Goal: Information Seeking & Learning: Learn about a topic

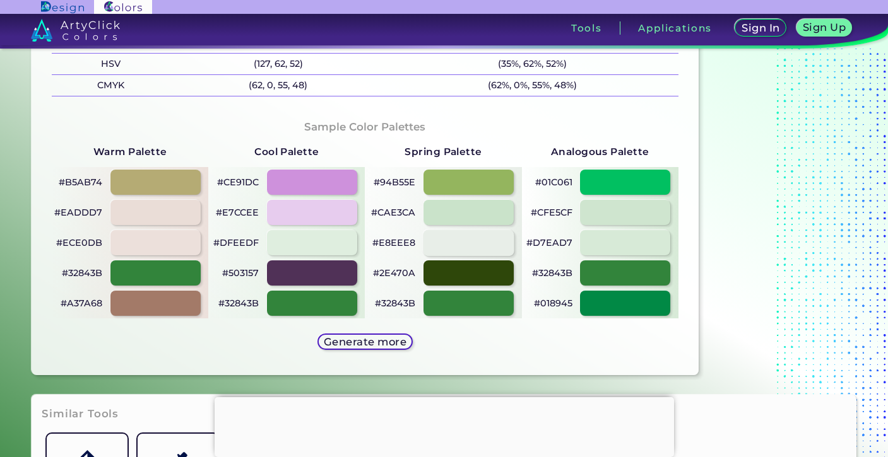
scroll to position [618, 0]
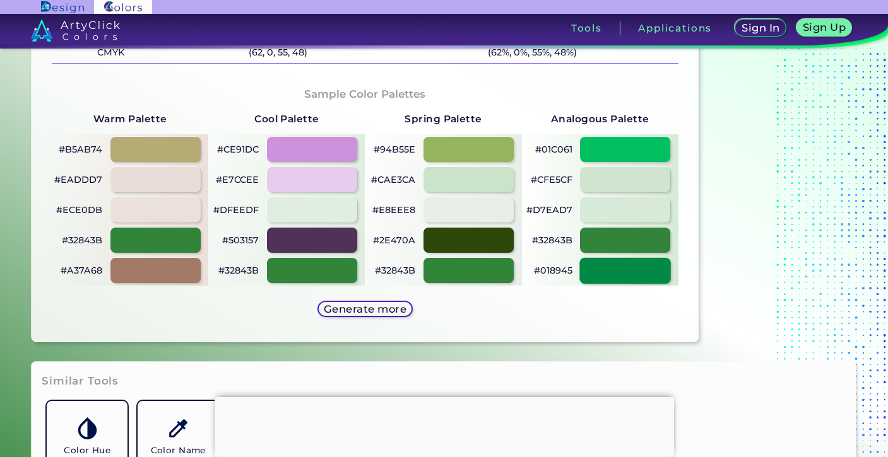
click at [603, 274] on div at bounding box center [625, 270] width 91 height 26
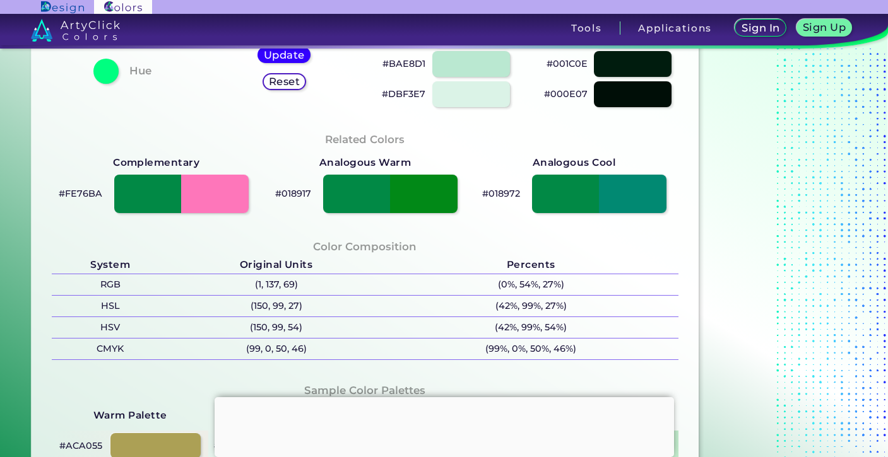
scroll to position [325, 0]
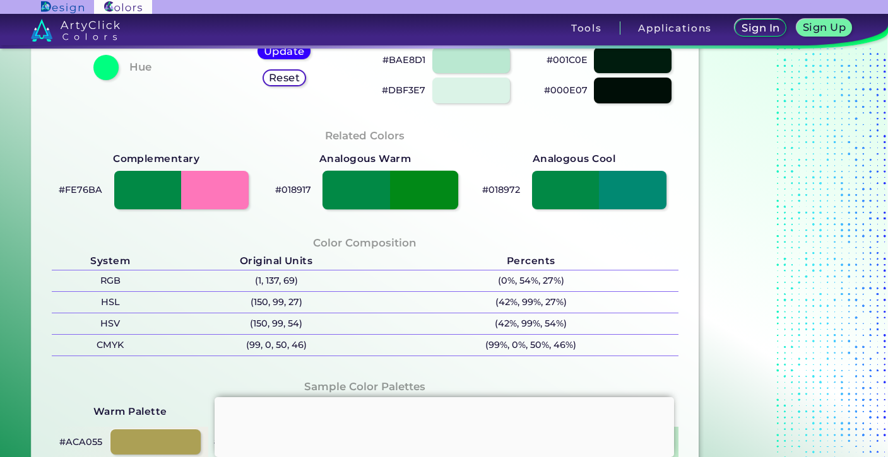
click at [419, 191] on div at bounding box center [390, 189] width 136 height 39
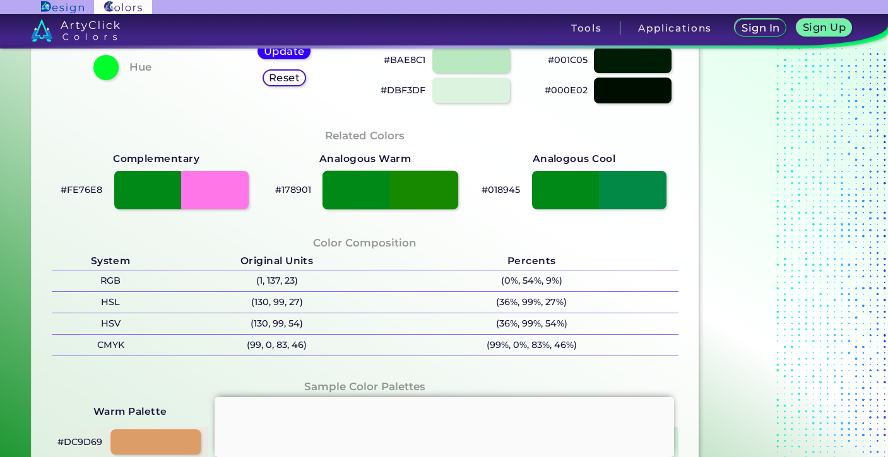
click at [365, 189] on div at bounding box center [390, 189] width 136 height 39
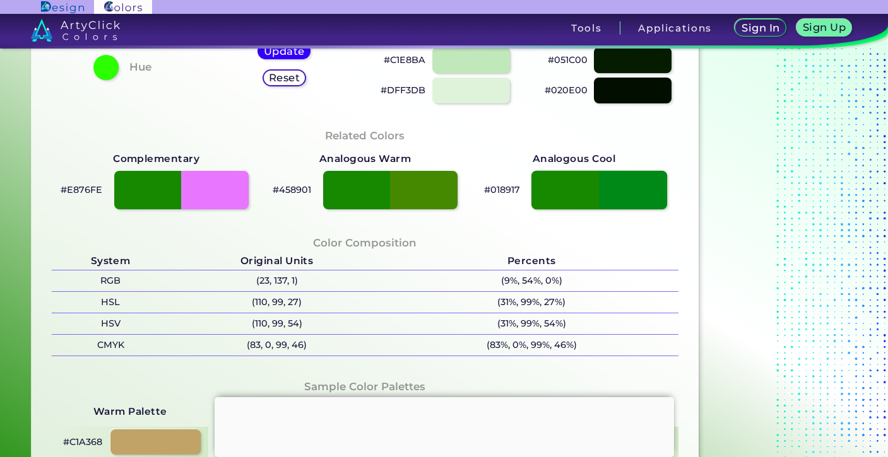
click at [618, 191] on div at bounding box center [599, 189] width 136 height 39
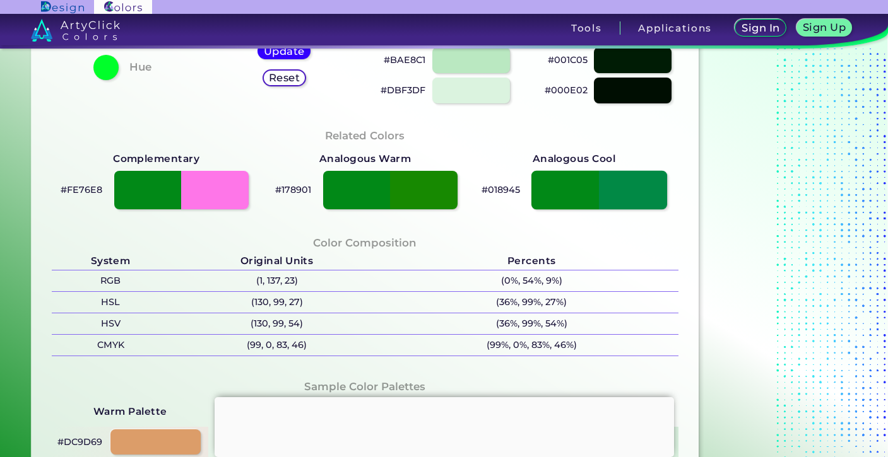
click at [571, 193] on div at bounding box center [599, 189] width 136 height 39
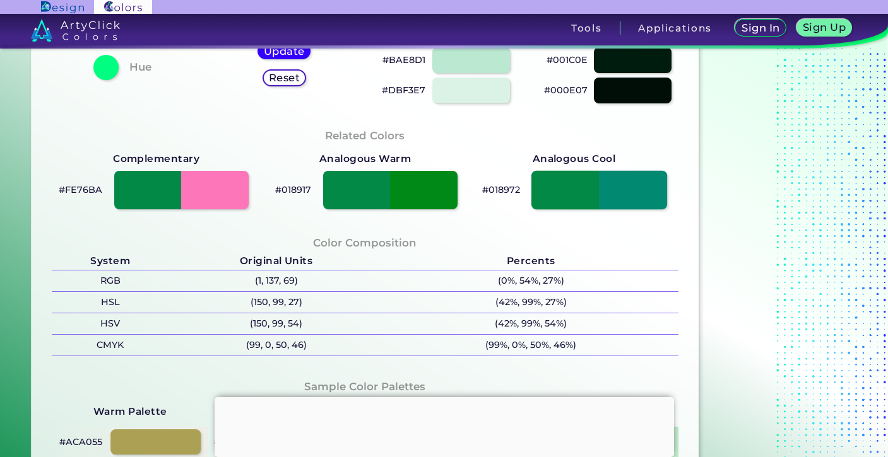
click at [613, 198] on div at bounding box center [599, 189] width 136 height 39
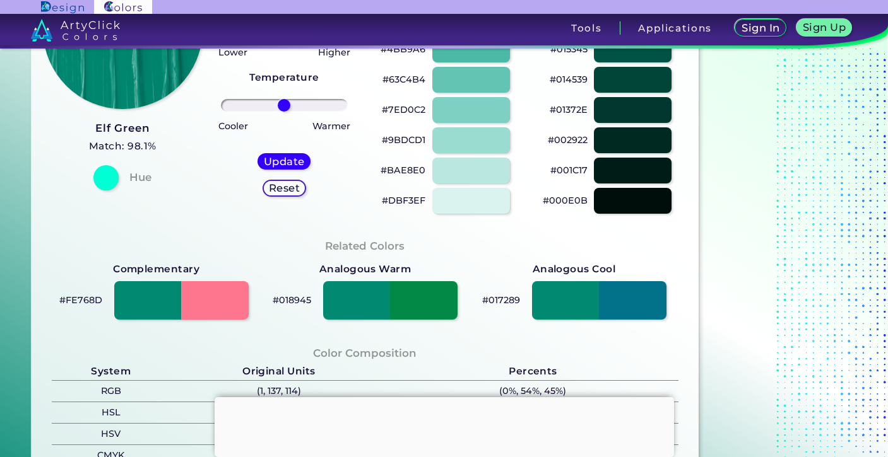
scroll to position [243, 0]
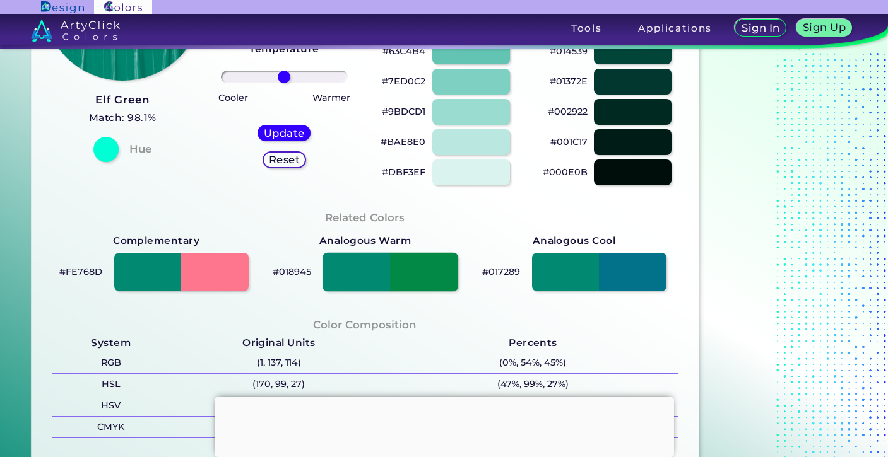
click at [411, 276] on div at bounding box center [390, 271] width 136 height 39
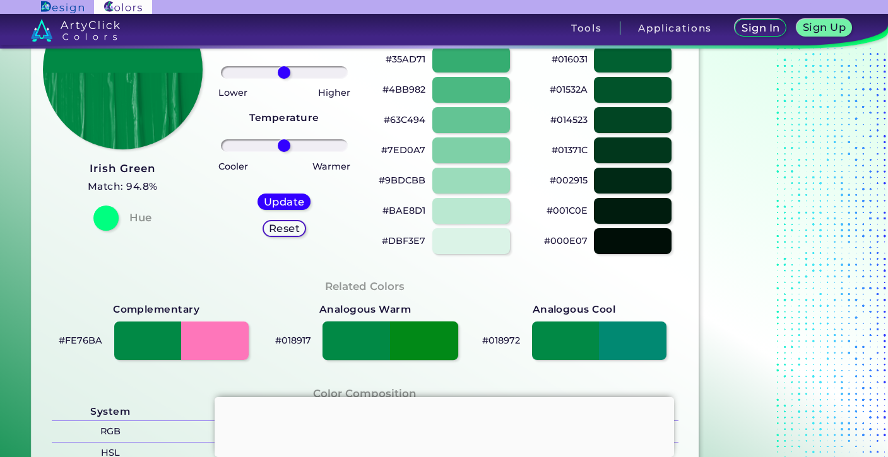
scroll to position [175, 0]
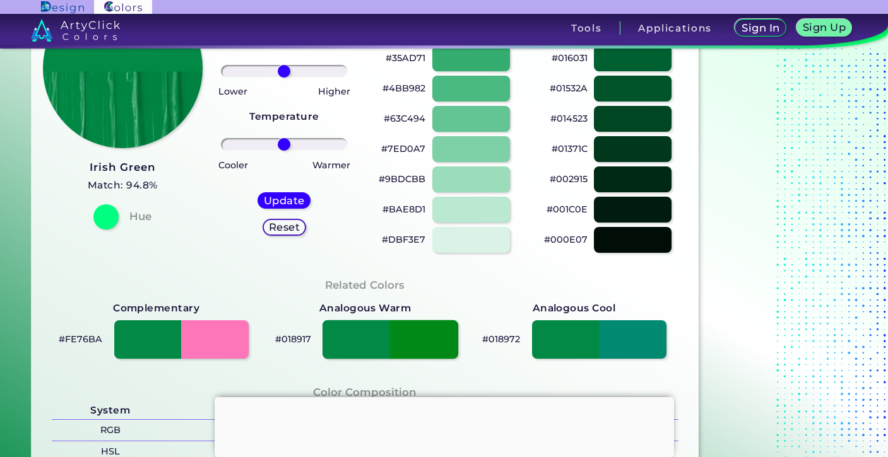
click at [423, 343] on div at bounding box center [390, 339] width 136 height 39
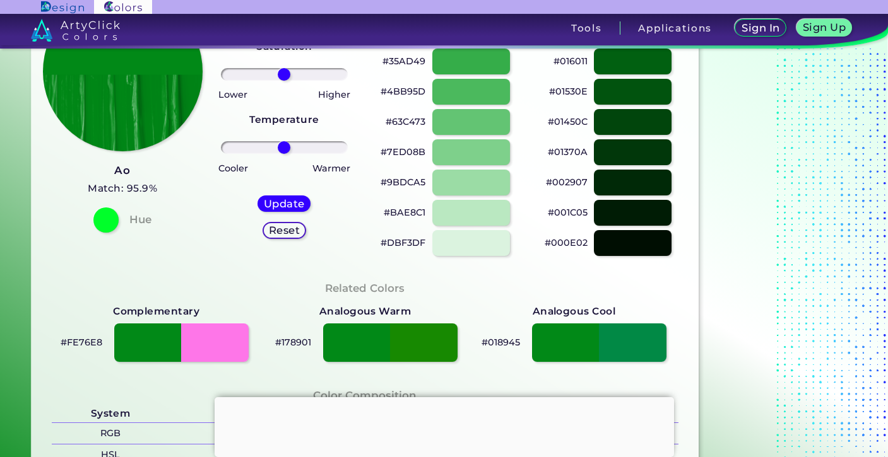
scroll to position [170, 0]
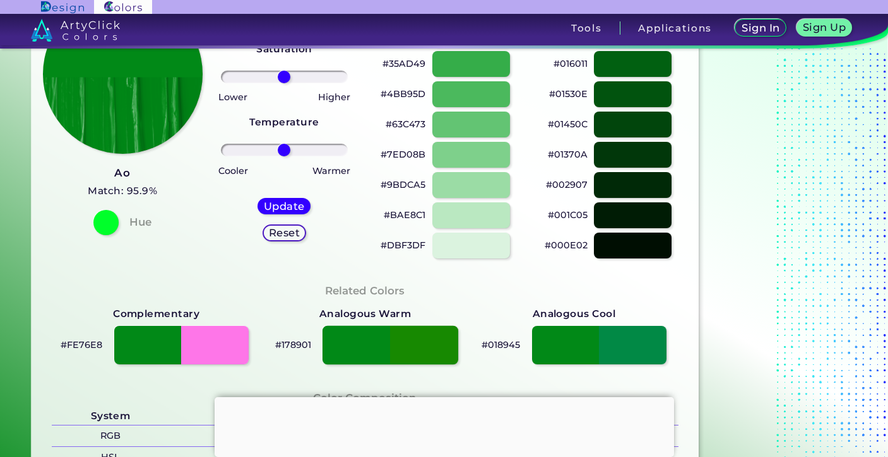
click at [425, 343] on div at bounding box center [390, 345] width 136 height 39
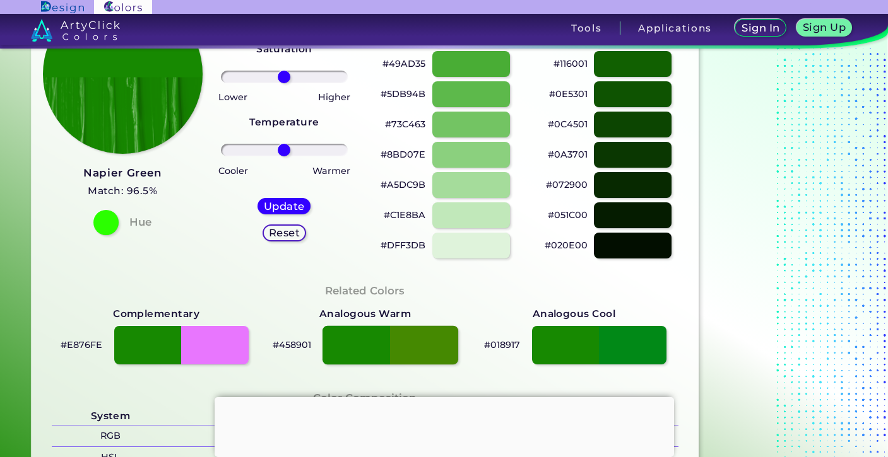
click at [375, 341] on div at bounding box center [390, 345] width 136 height 39
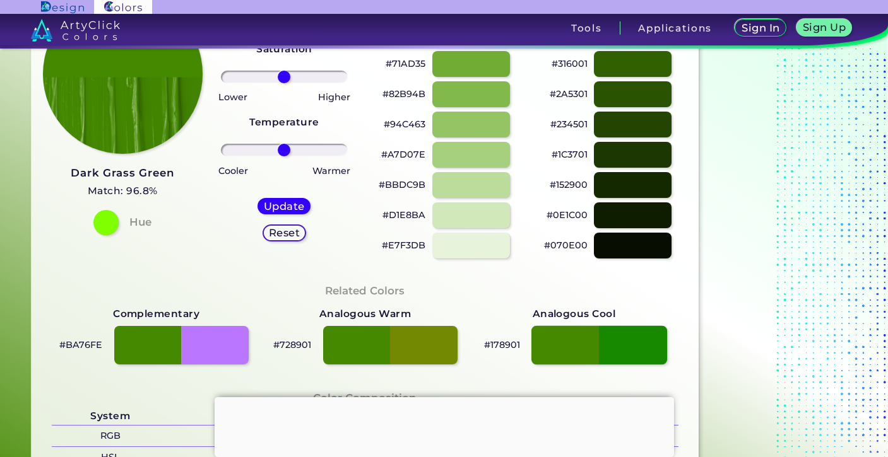
click at [627, 350] on div at bounding box center [599, 345] width 136 height 39
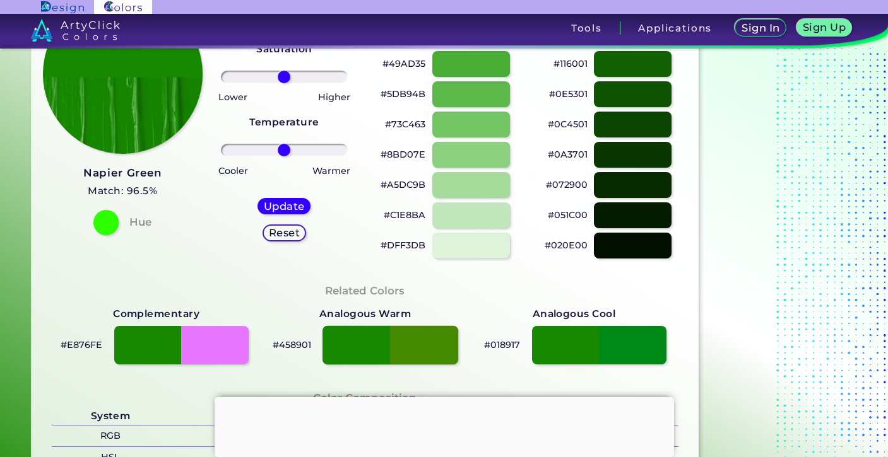
click at [338, 341] on div at bounding box center [390, 345] width 136 height 39
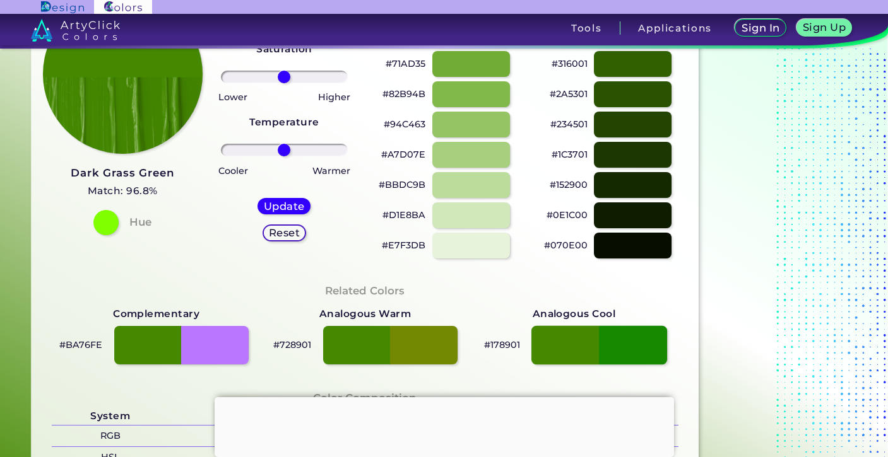
click at [647, 339] on div at bounding box center [599, 345] width 136 height 39
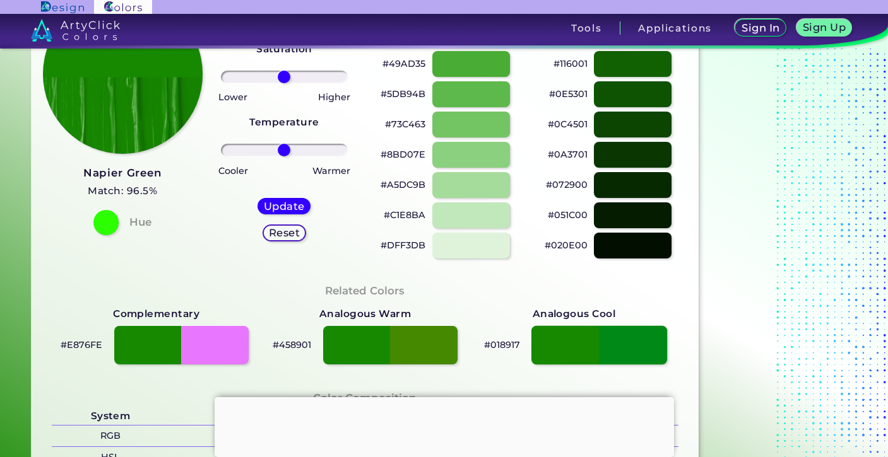
click at [647, 339] on div at bounding box center [599, 345] width 136 height 39
type input "#018917"
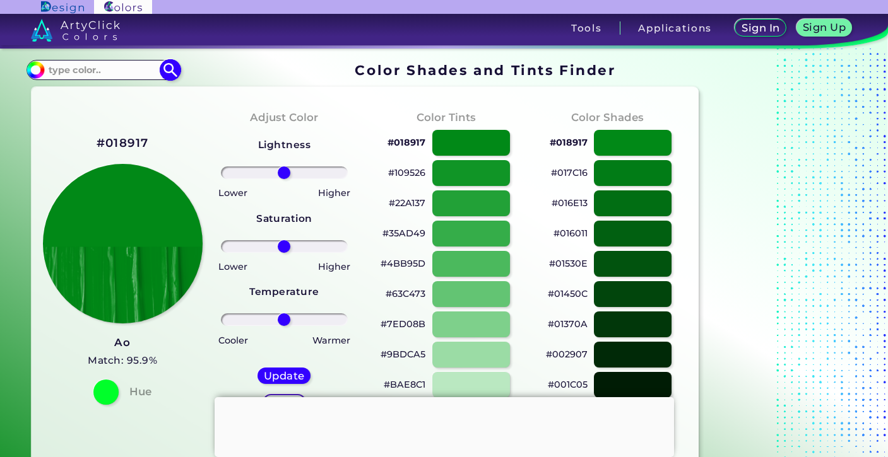
click at [92, 69] on input at bounding box center [102, 69] width 117 height 17
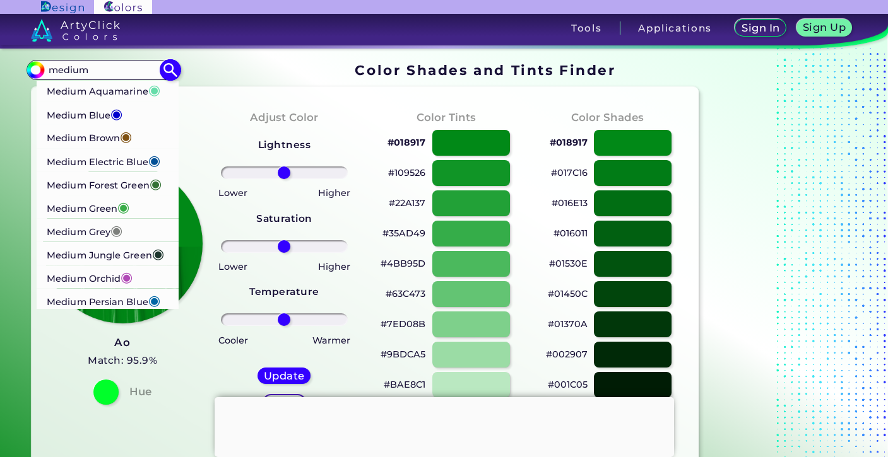
type input "medium"
click at [83, 191] on p "Medium Forest Green ◉" at bounding box center [104, 183] width 115 height 23
type input "#347235"
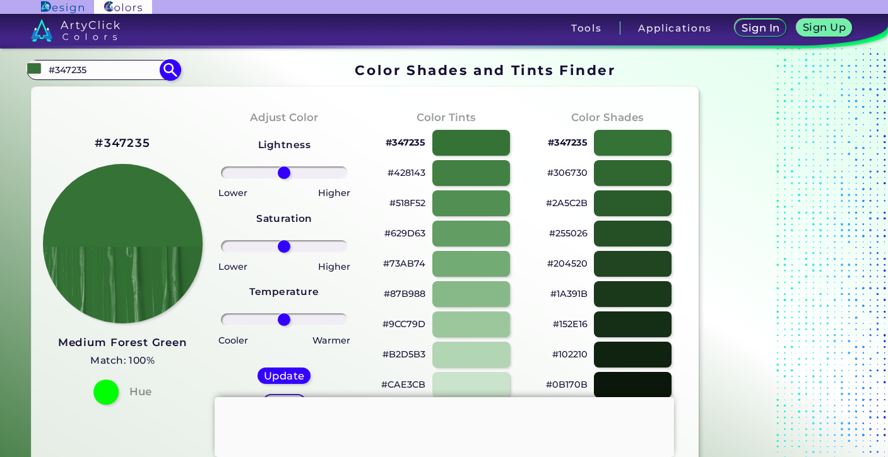
click at [98, 69] on input "#347235" at bounding box center [102, 69] width 117 height 17
drag, startPoint x: 98, startPoint y: 69, endPoint x: 62, endPoint y: 70, distance: 36.0
click at [62, 70] on input "#347235" at bounding box center [102, 69] width 117 height 17
type input "#32483B"
type input "#32483b"
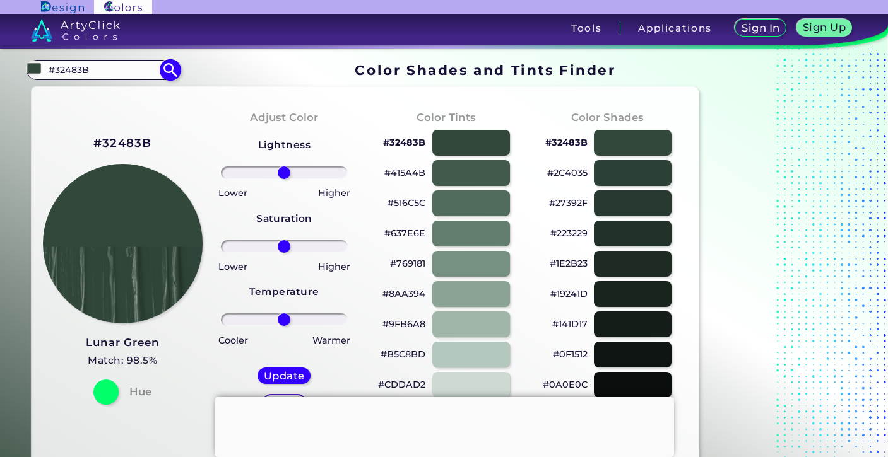
drag, startPoint x: 109, startPoint y: 71, endPoint x: 44, endPoint y: 70, distance: 64.4
click at [44, 70] on div "#32483b #32483B Acadia ◉ Acid Green ◉ Aero Blue ◉ Alabaster ◉ Albescent White ◉…" at bounding box center [103, 70] width 153 height 20
type input "irish"
click at [87, 115] on p "Irish Green ◉" at bounding box center [78, 115] width 63 height 23
type input "#019529"
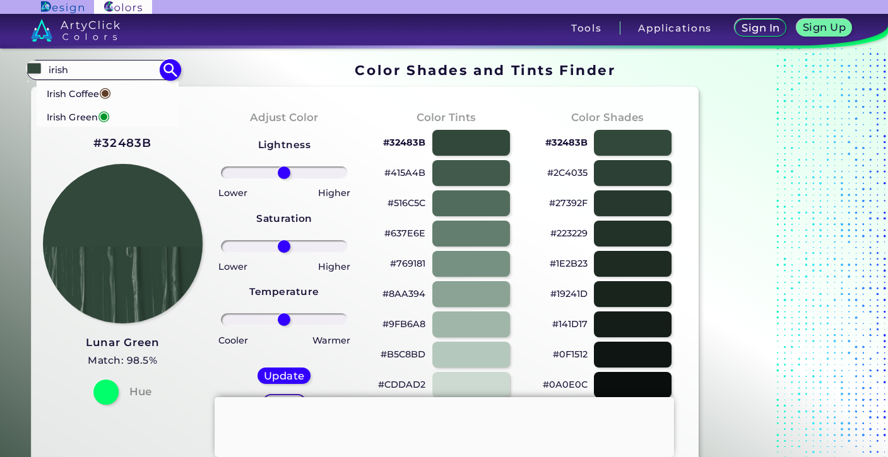
type input "#019529"
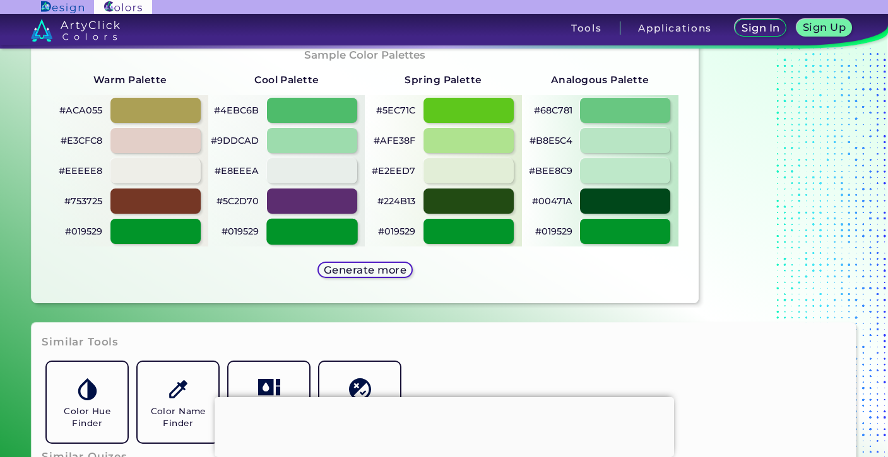
scroll to position [654, 0]
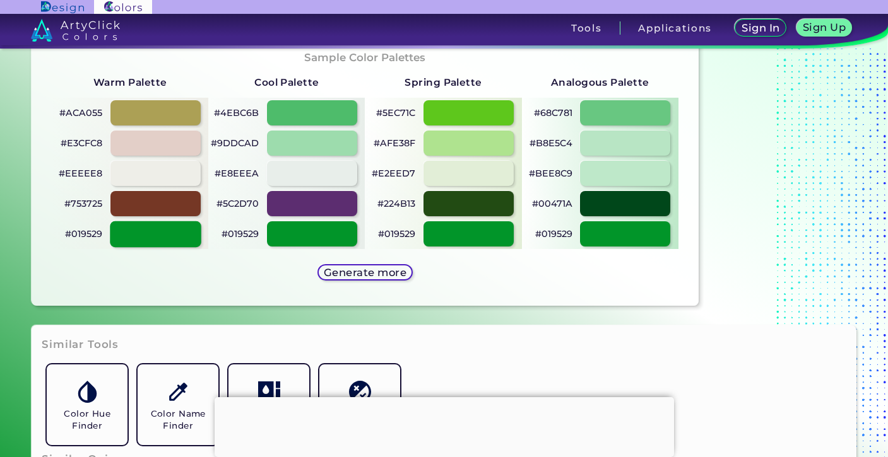
click at [160, 240] on div at bounding box center [155, 234] width 91 height 26
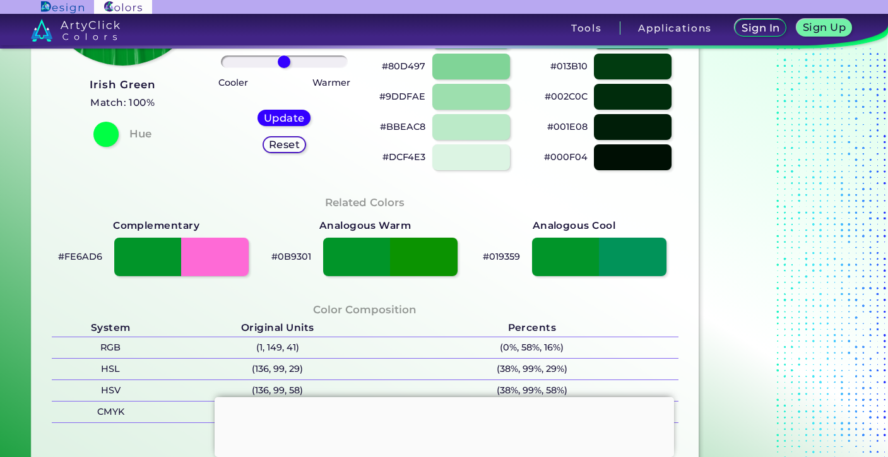
scroll to position [257, 0]
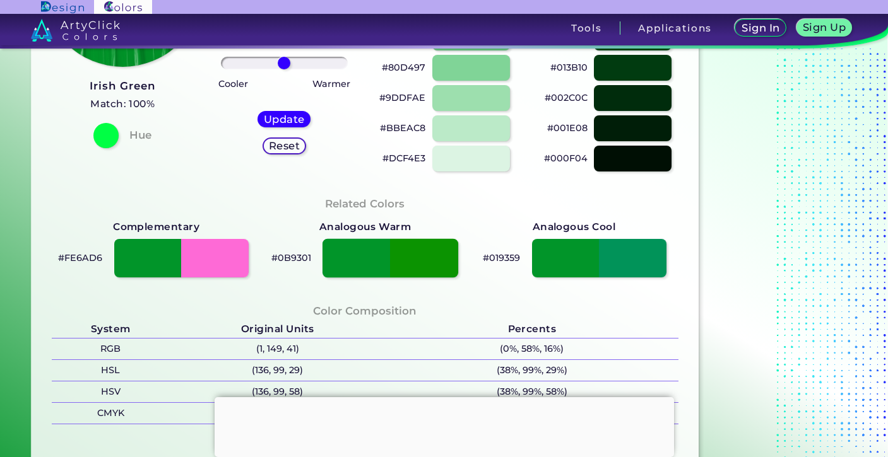
click at [360, 263] on div at bounding box center [390, 258] width 136 height 39
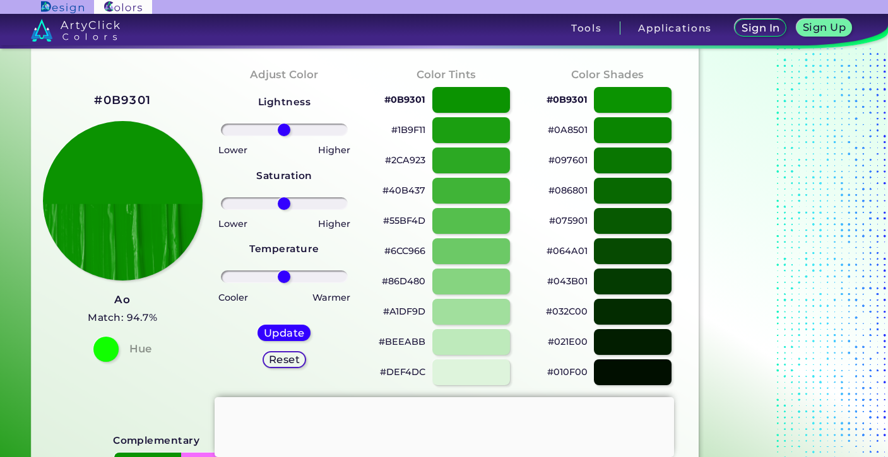
scroll to position [23, 0]
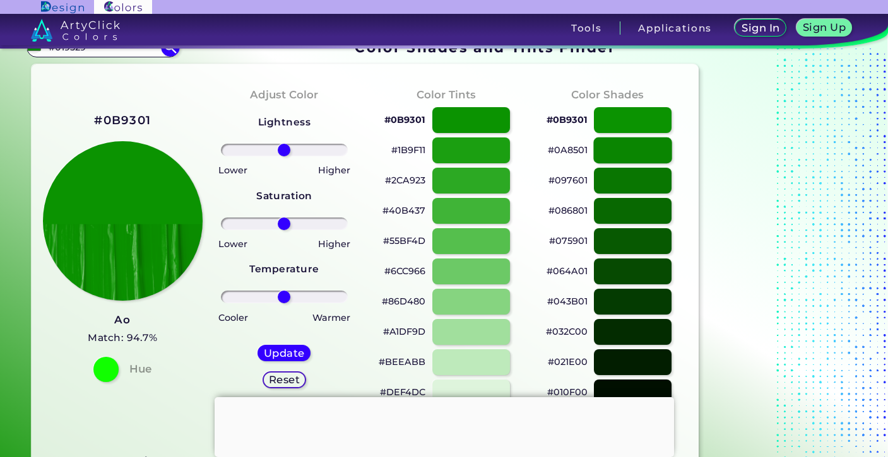
click at [637, 150] on div at bounding box center [633, 151] width 78 height 26
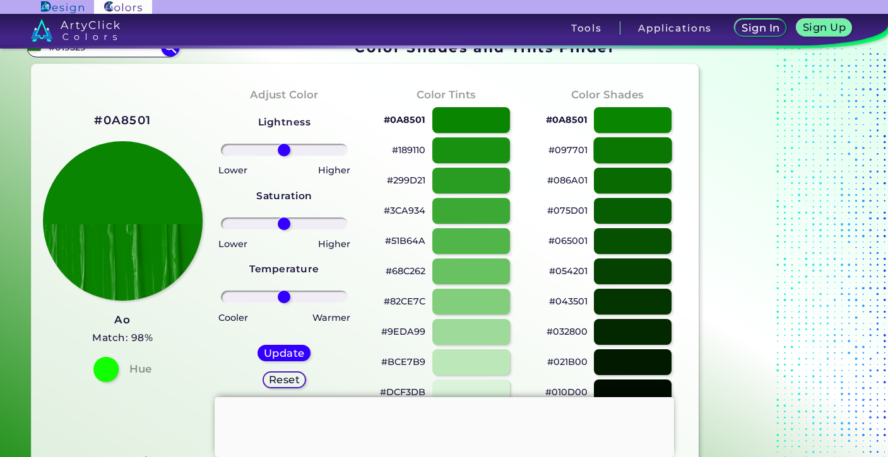
click at [637, 151] on div at bounding box center [633, 151] width 78 height 26
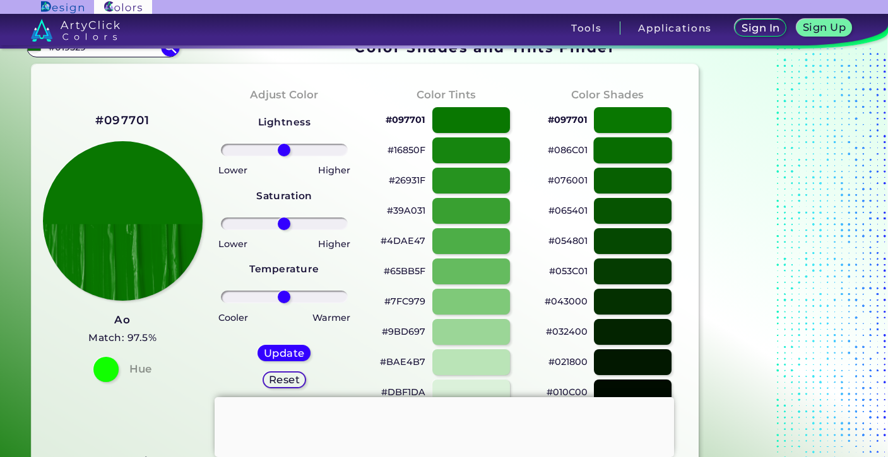
click at [637, 151] on div at bounding box center [633, 151] width 78 height 26
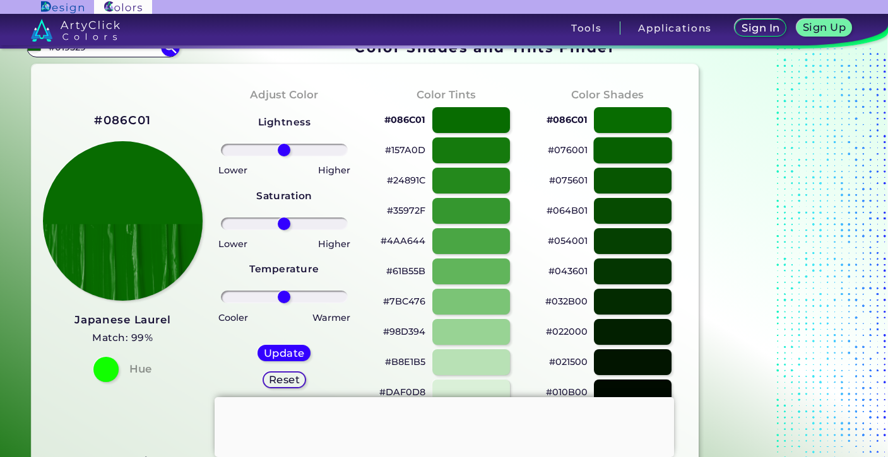
click at [637, 151] on div at bounding box center [633, 151] width 78 height 26
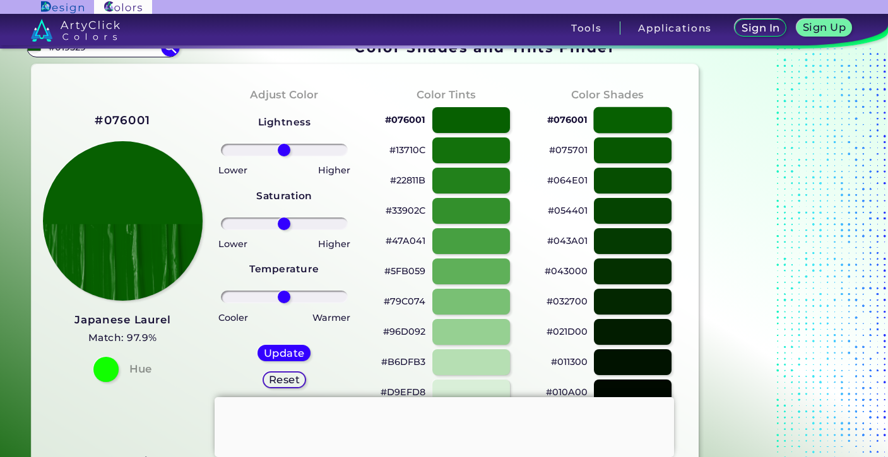
click at [632, 120] on div at bounding box center [633, 120] width 78 height 26
click at [472, 177] on div at bounding box center [471, 181] width 78 height 26
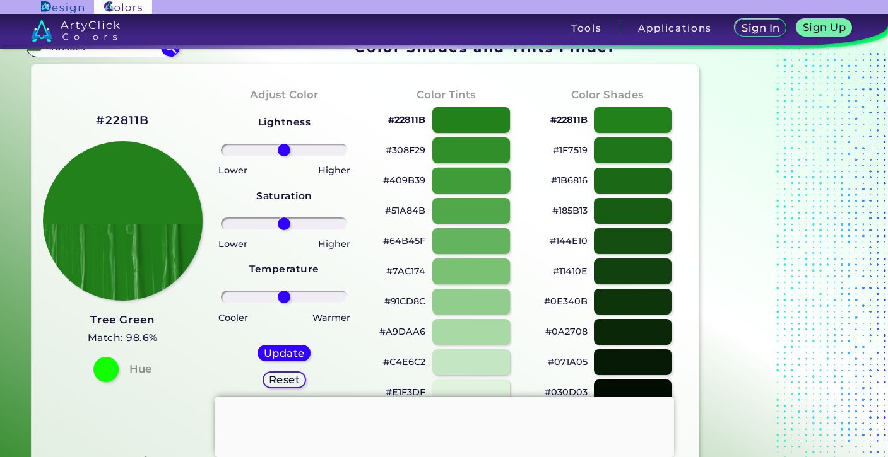
click at [472, 177] on div at bounding box center [471, 181] width 78 height 26
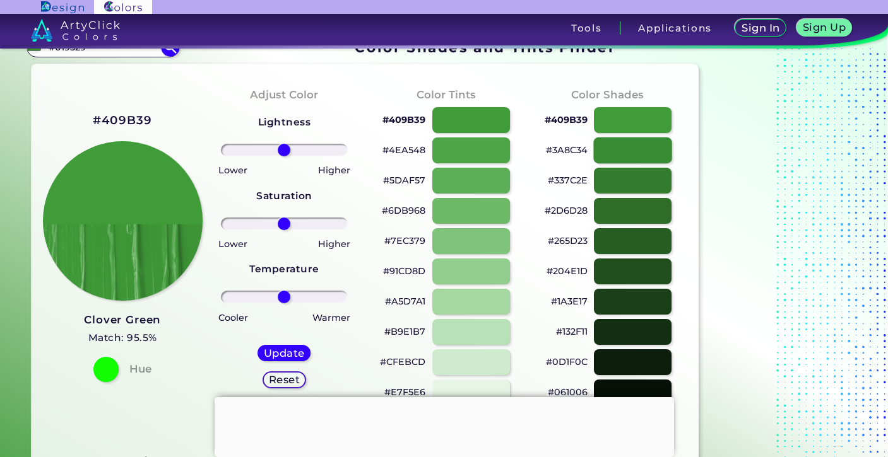
click at [623, 153] on div at bounding box center [633, 151] width 78 height 26
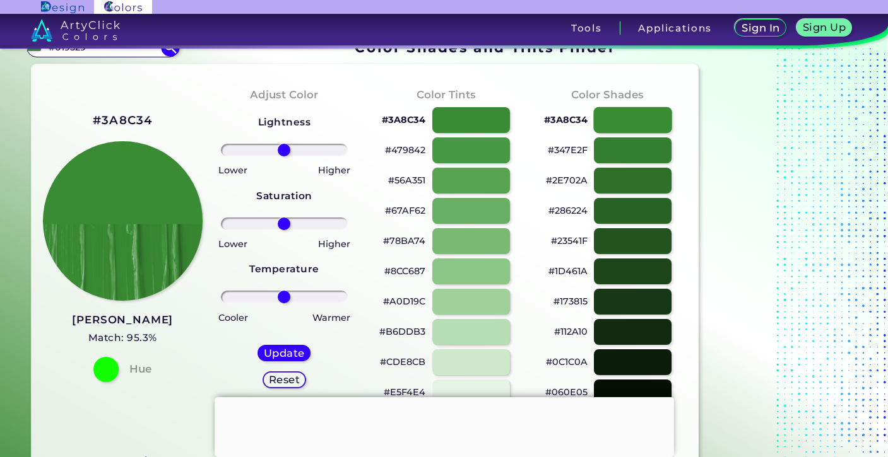
click at [624, 120] on div at bounding box center [633, 120] width 78 height 26
click at [492, 127] on div at bounding box center [471, 120] width 78 height 26
type input "#3a8c34"
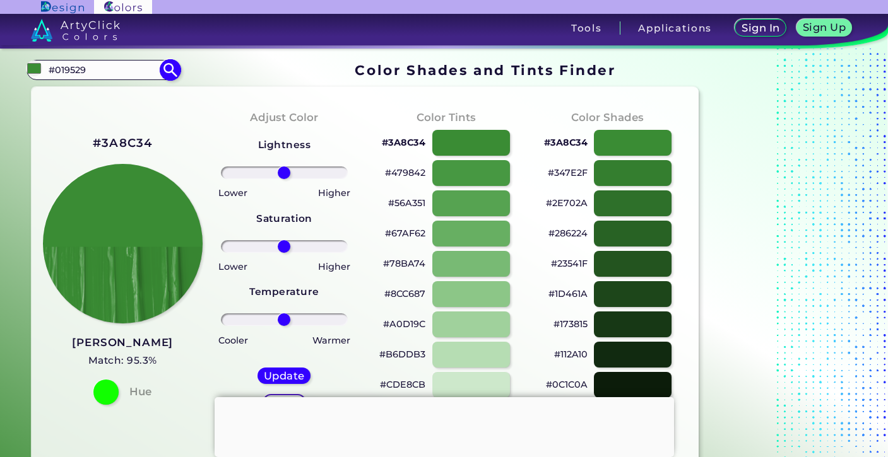
drag, startPoint x: 93, startPoint y: 71, endPoint x: 42, endPoint y: 67, distance: 51.3
click at [42, 67] on div "#3a8c34 #019529 Irish Coffee ◉ Irish Green ◉ Acadia ◉ Acid Green ◉ Aero Blue ◉ …" at bounding box center [103, 70] width 153 height 20
type input "[DEMOGRAPHIC_DATA]"
click at [91, 94] on p "British Racing Green ◉" at bounding box center [101, 92] width 109 height 23
type input "#05480d"
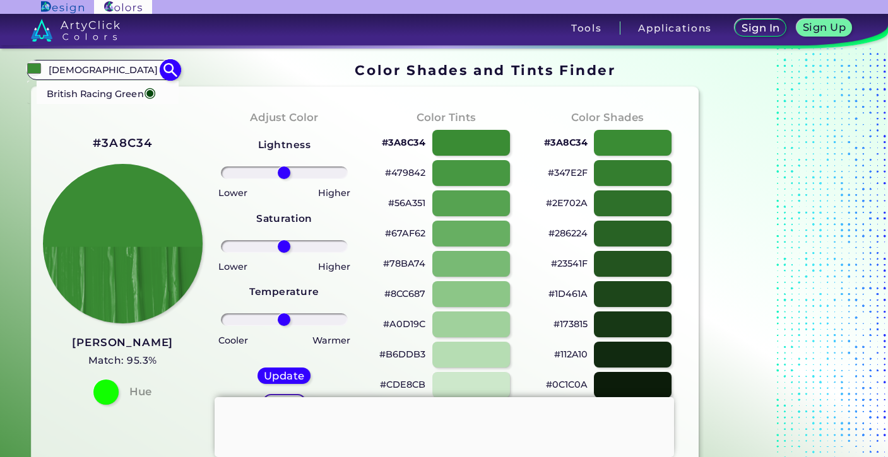
type input "#05480D"
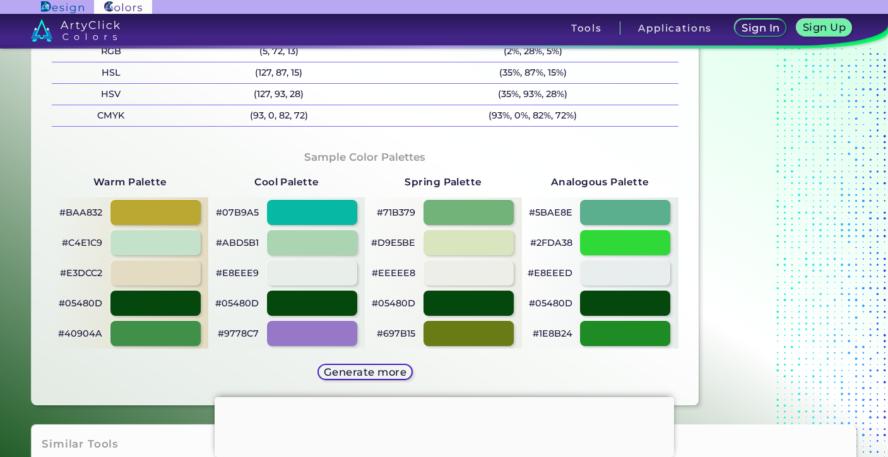
scroll to position [570, 0]
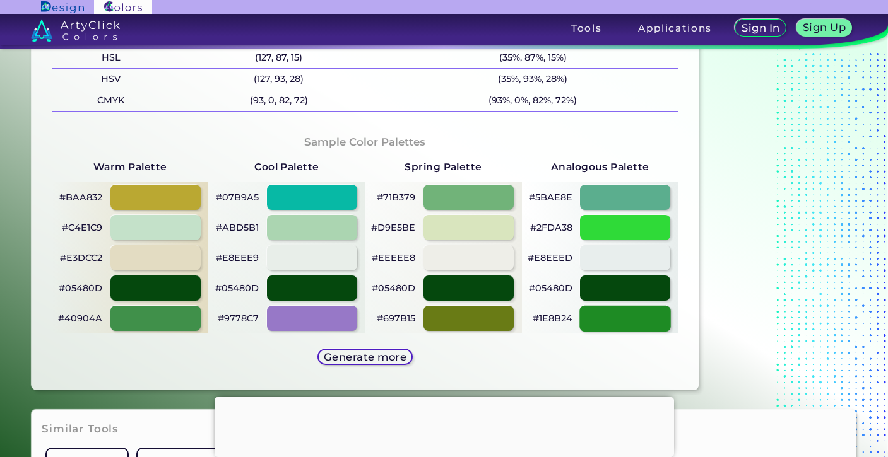
click at [607, 320] on div at bounding box center [625, 318] width 91 height 26
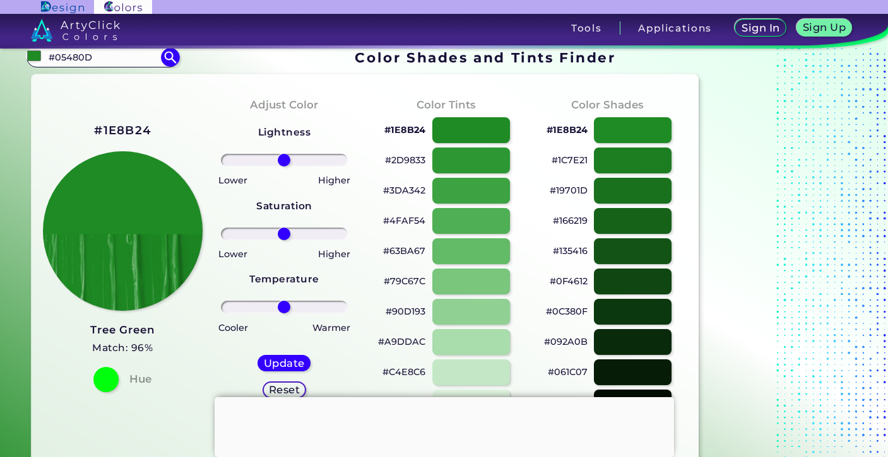
scroll to position [5, 0]
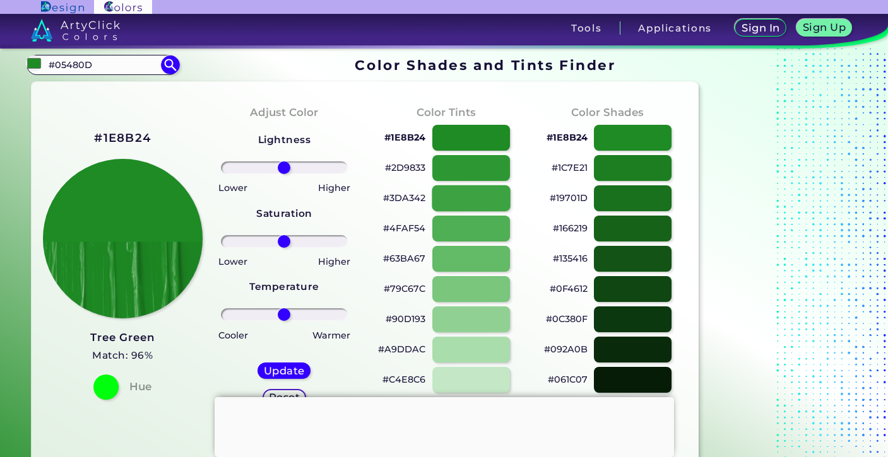
click at [474, 201] on div at bounding box center [471, 199] width 78 height 26
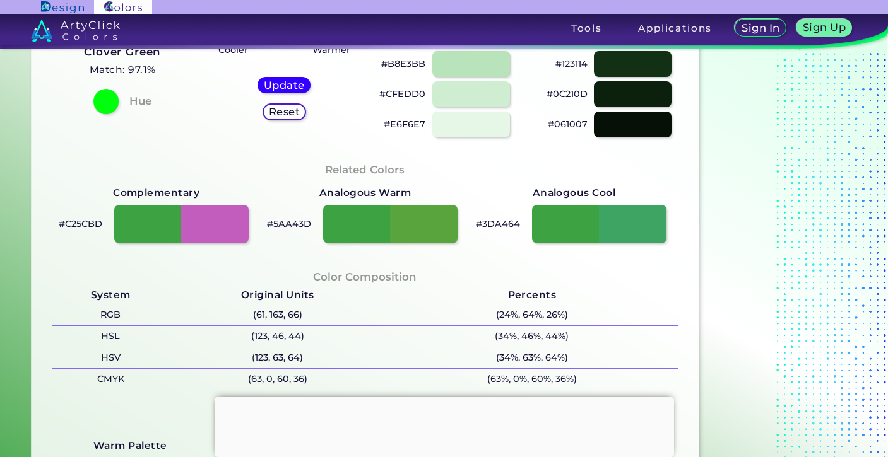
scroll to position [293, 0]
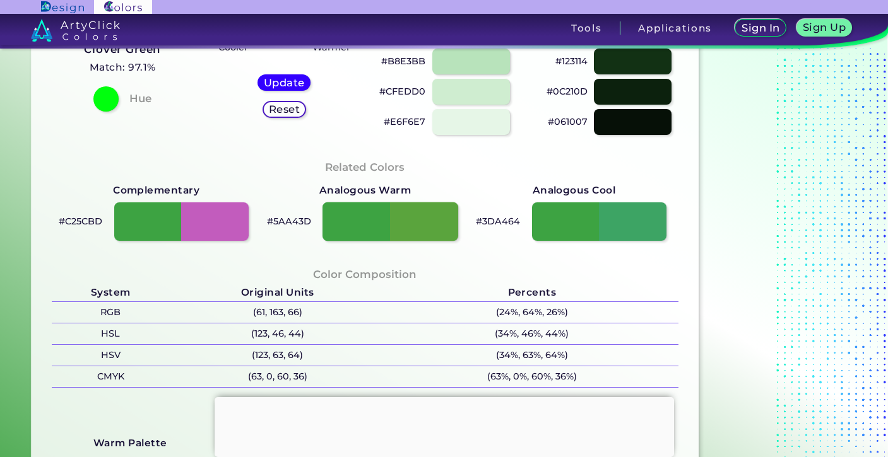
click at [338, 215] on div at bounding box center [390, 221] width 136 height 39
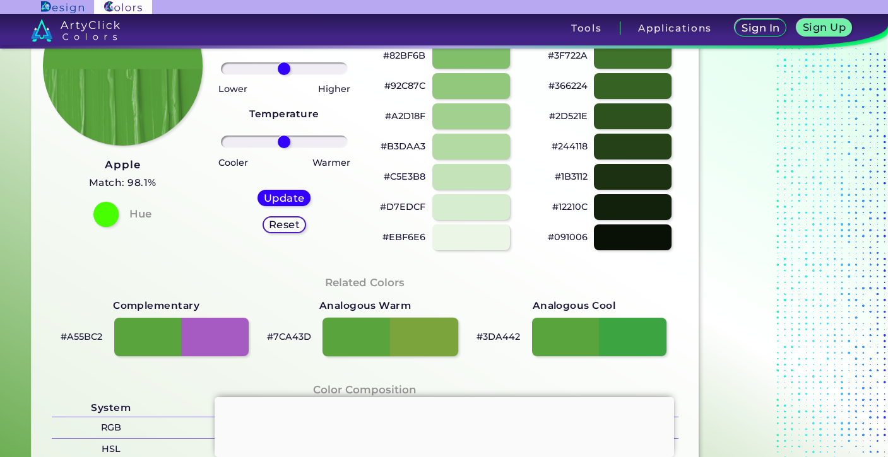
scroll to position [237, 0]
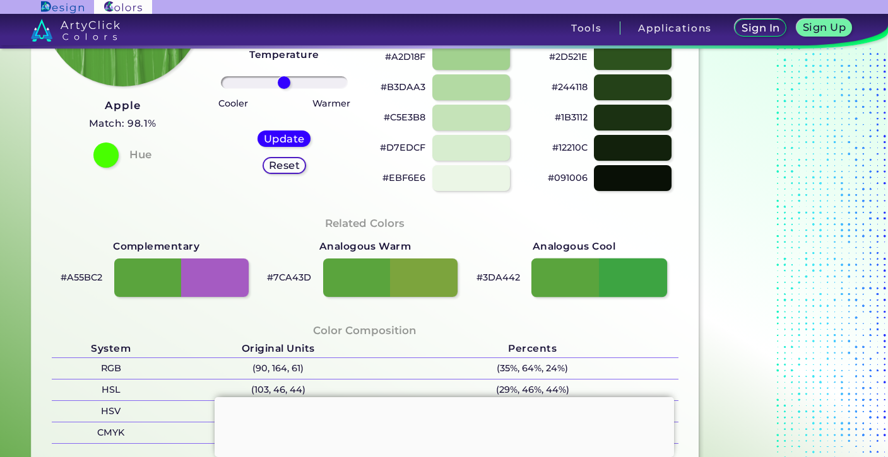
click at [558, 281] on div at bounding box center [599, 277] width 136 height 39
type input "#3da442"
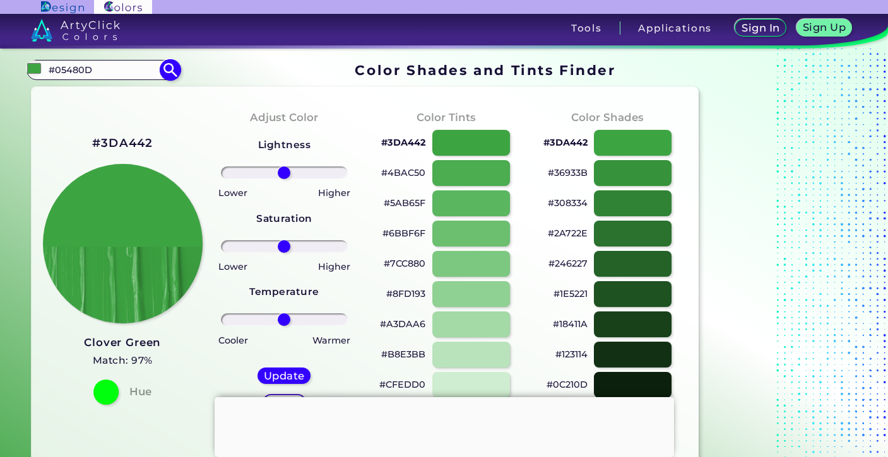
drag, startPoint x: 101, startPoint y: 74, endPoint x: 43, endPoint y: 72, distance: 58.1
click at [43, 72] on div "#3da442 #05480D British Racing Green ◉ Acadia ◉ Acid Green ◉ Aero Blue ◉ Alabas…" at bounding box center [103, 70] width 153 height 20
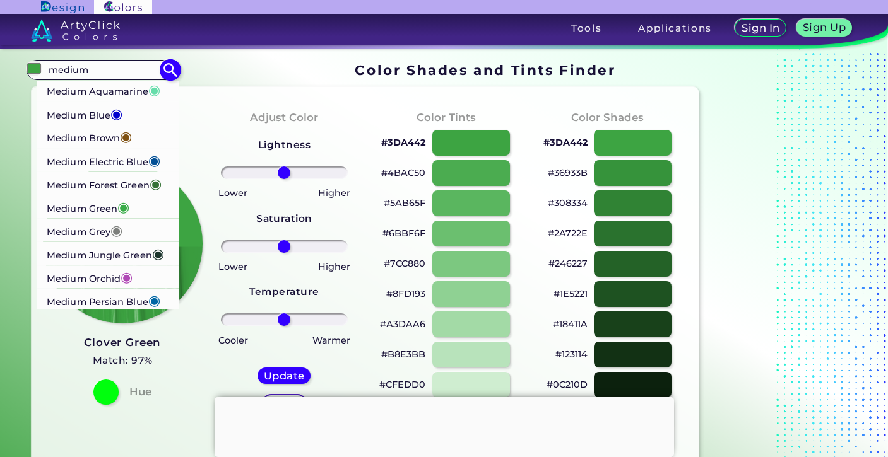
type input "medium"
click at [57, 195] on p "Medium Forest Green ◉" at bounding box center [104, 183] width 115 height 23
type input "#347235"
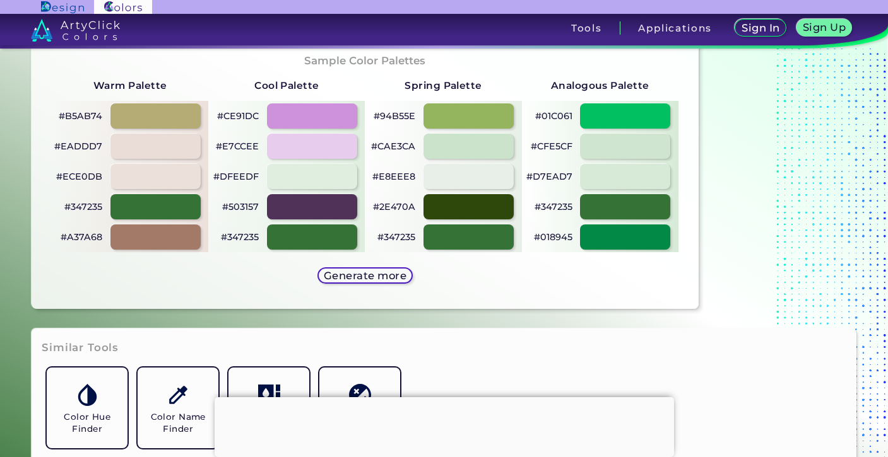
scroll to position [648, 0]
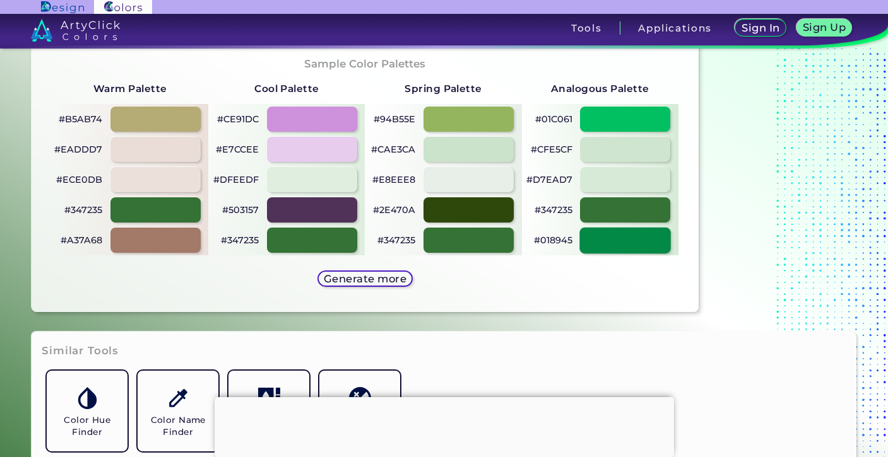
click at [606, 245] on div at bounding box center [625, 240] width 91 height 26
type input "#018945"
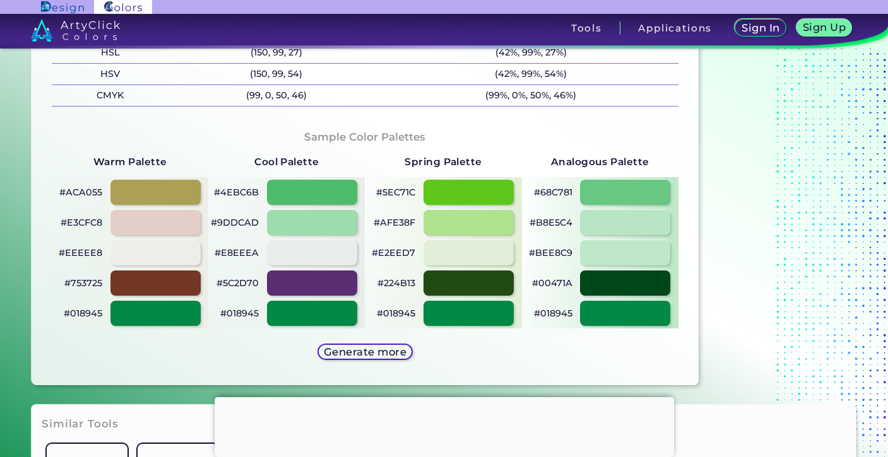
scroll to position [576, 0]
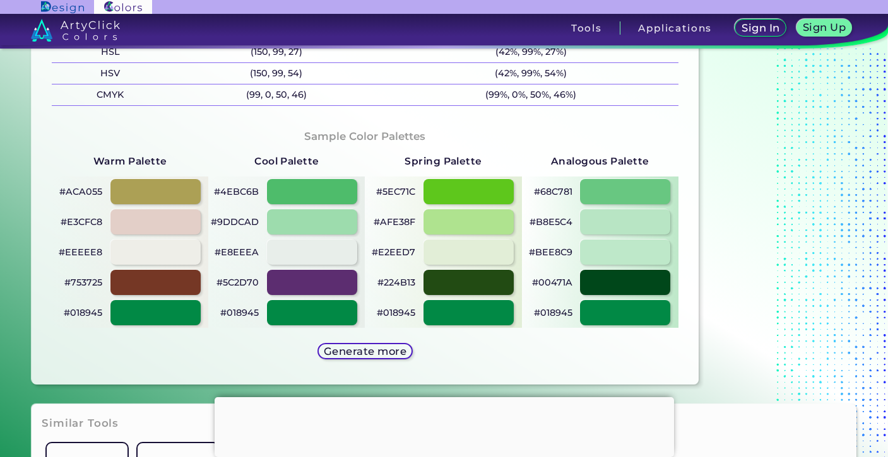
click at [352, 349] on h5 "Generate more" at bounding box center [365, 351] width 80 height 10
